Goal: Information Seeking & Learning: Check status

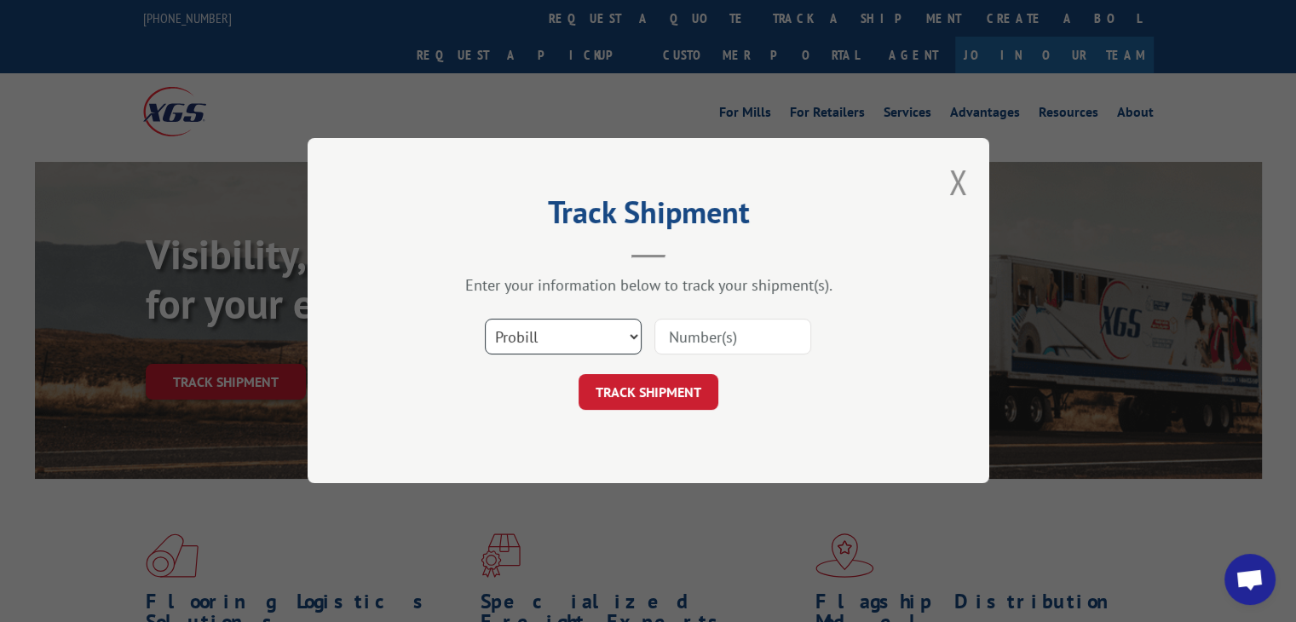
click at [550, 346] on select "Select category... Probill BOL PO" at bounding box center [563, 337] width 157 height 36
select select "po"
click at [485, 319] on select "Select category... Probill BOL PO" at bounding box center [563, 337] width 157 height 36
click at [719, 323] on input at bounding box center [732, 337] width 157 height 36
paste input "14543609"
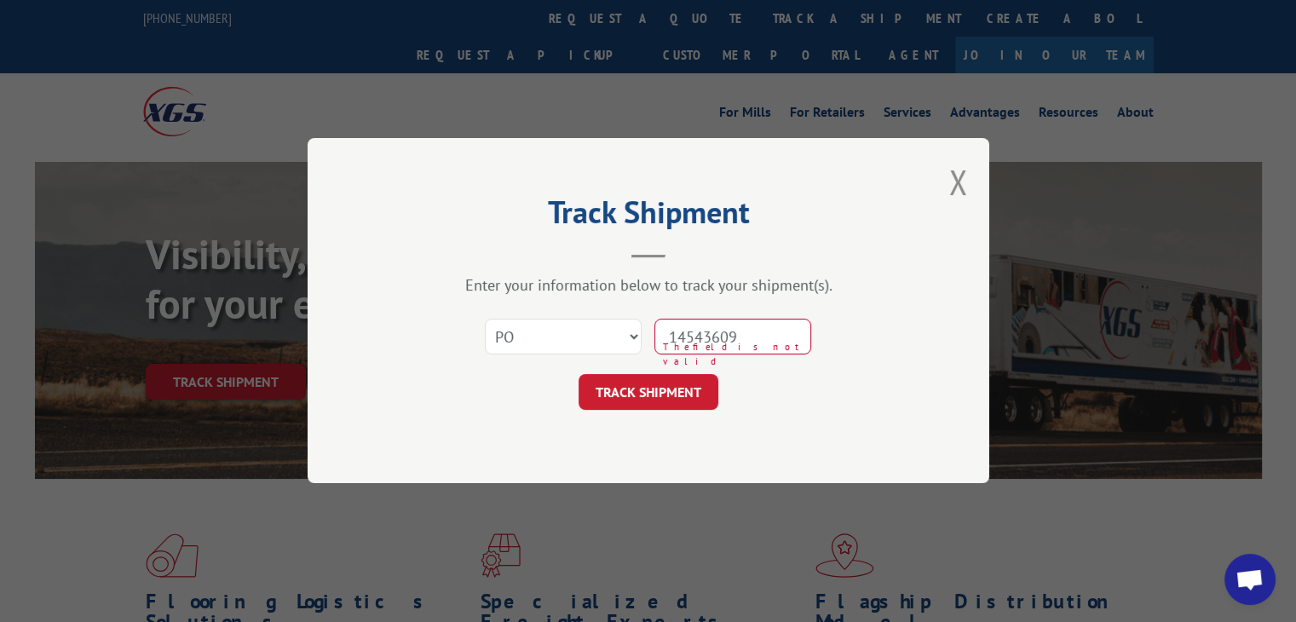
click at [699, 349] on input "14543609" at bounding box center [732, 337] width 157 height 36
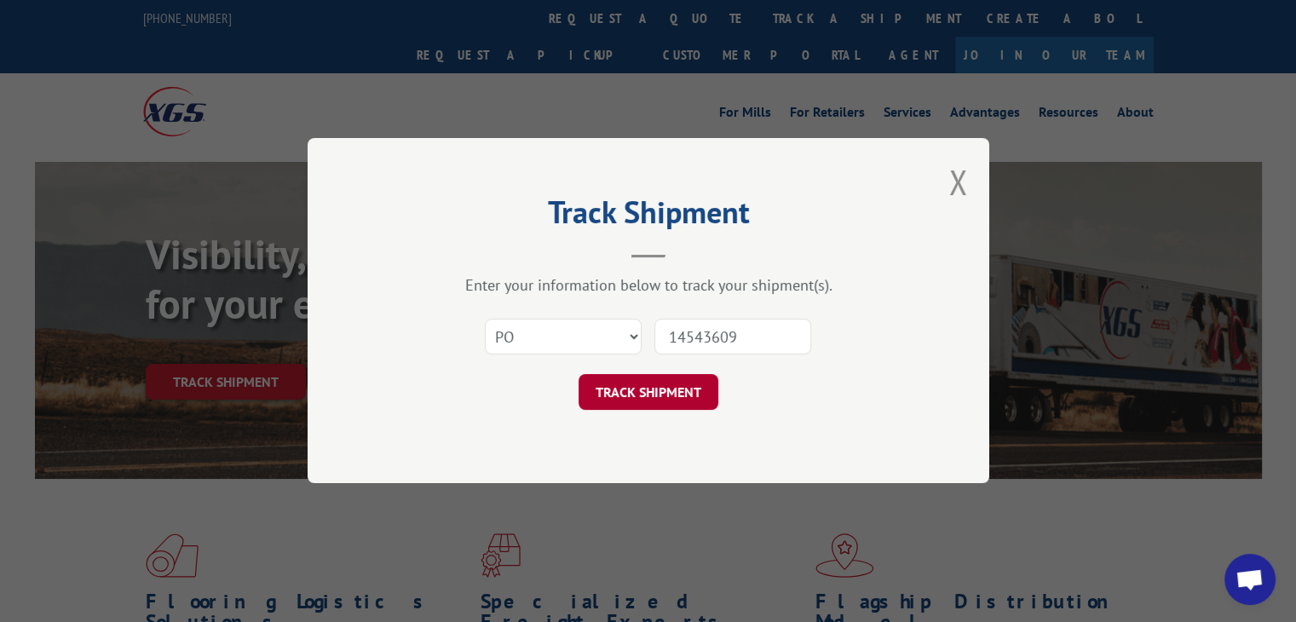
type input "14543609"
click at [693, 383] on button "TRACK SHIPMENT" at bounding box center [648, 393] width 140 height 36
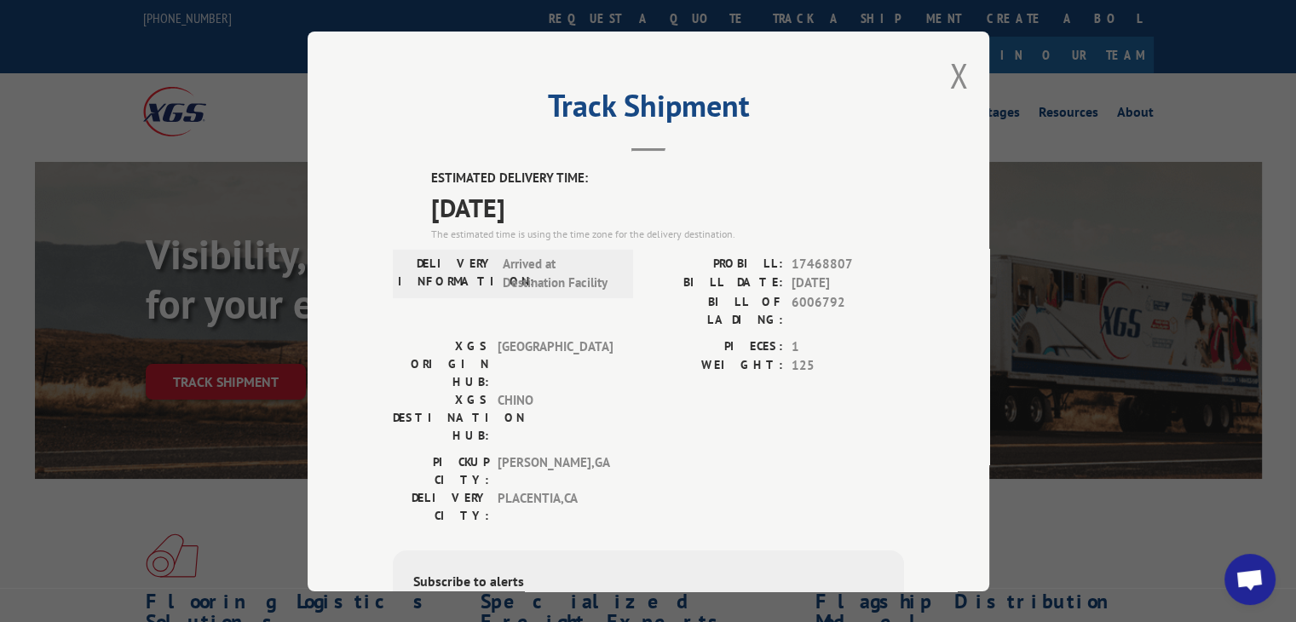
drag, startPoint x: 417, startPoint y: 202, endPoint x: 567, endPoint y: 210, distance: 151.0
click at [651, 201] on div "ESTIMATED DELIVERY TIME: [DATE] The estimated time is using the time zone for t…" at bounding box center [648, 475] width 511 height 613
copy span "[DATE]"
click at [450, 238] on div "The estimated time is using the time zone for the delivery destination." at bounding box center [667, 233] width 473 height 15
drag, startPoint x: 396, startPoint y: 218, endPoint x: 624, endPoint y: 199, distance: 228.3
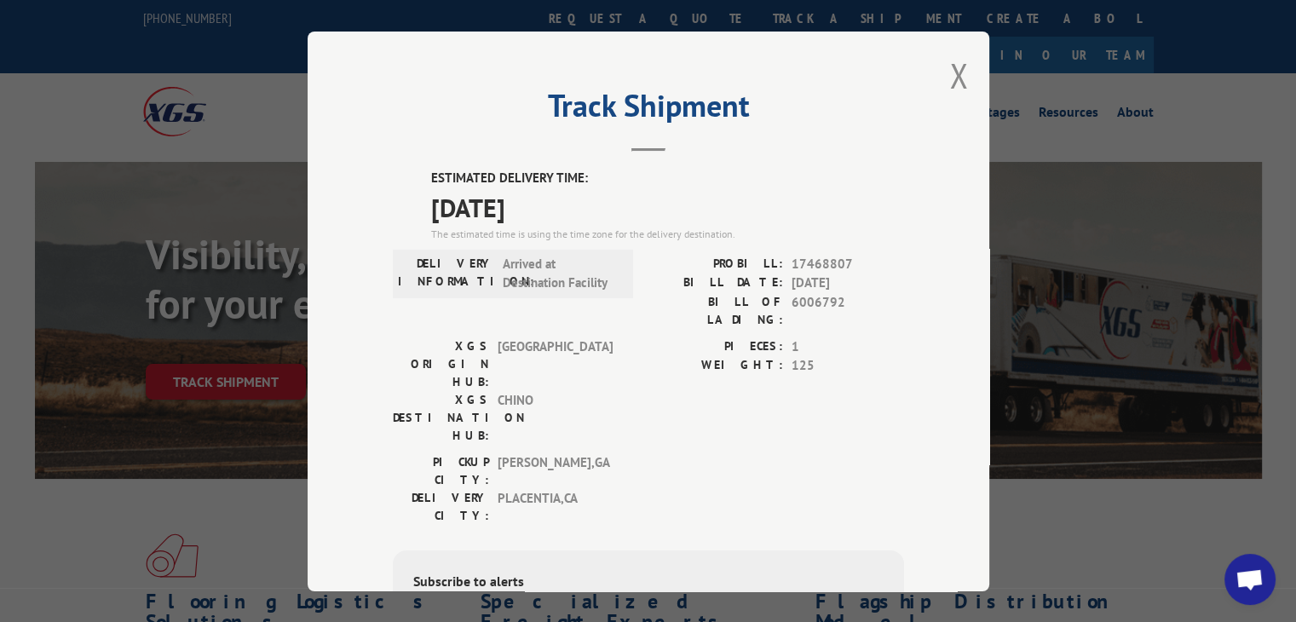
click at [630, 199] on div "ESTIMATED DELIVERY TIME: [DATE] The estimated time is using the time zone for t…" at bounding box center [648, 475] width 511 height 613
copy span "[DATE]"
click at [398, 186] on div "ESTIMATED DELIVERY TIME: [DATE] The estimated time is using the time zone for t…" at bounding box center [648, 475] width 511 height 613
drag, startPoint x: 417, startPoint y: 208, endPoint x: 604, endPoint y: 206, distance: 187.4
click at [604, 206] on div "ESTIMATED DELIVERY TIME: [DATE] The estimated time is using the time zone for t…" at bounding box center [648, 475] width 511 height 613
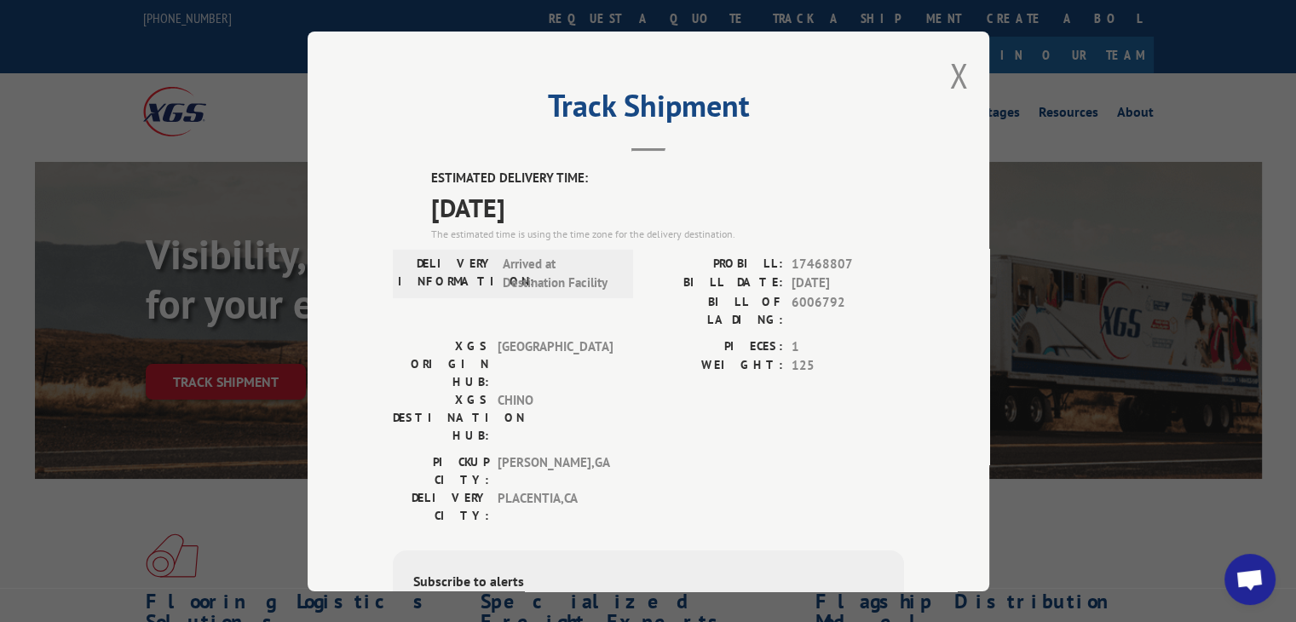
copy span "[DATE]"
